Goal: Obtain resource: Obtain resource

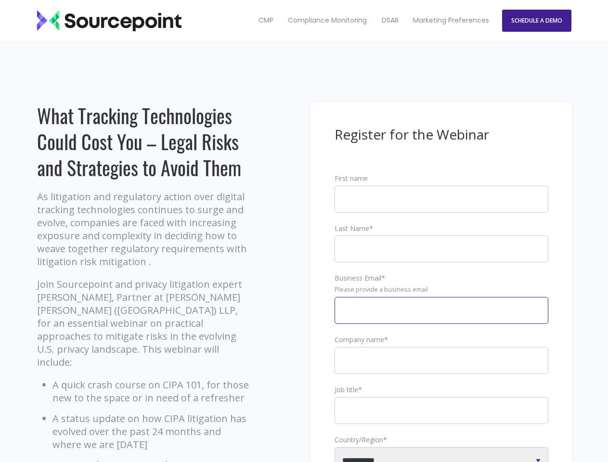
click at [441, 318] on input "Business Email *" at bounding box center [441, 310] width 214 height 27
